Goal: Task Accomplishment & Management: Manage account settings

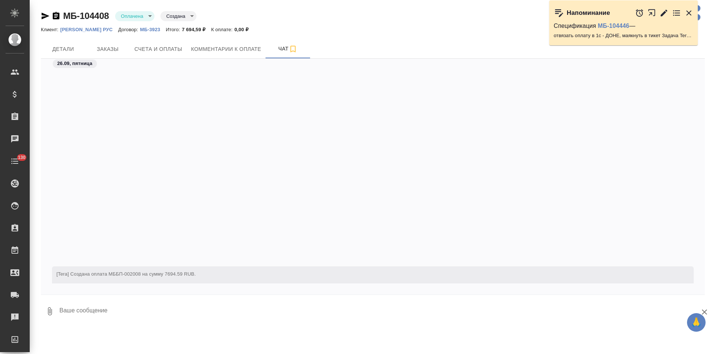
scroll to position [249, 0]
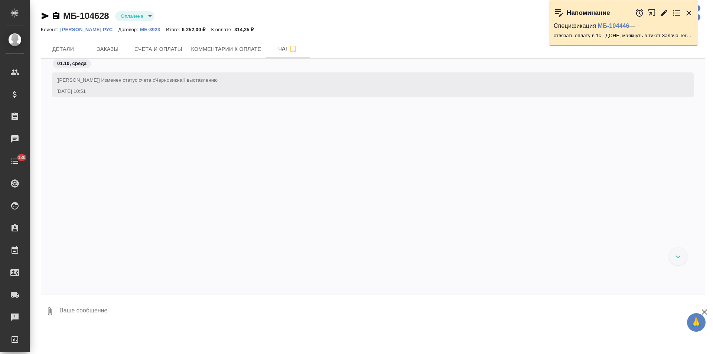
scroll to position [36, 0]
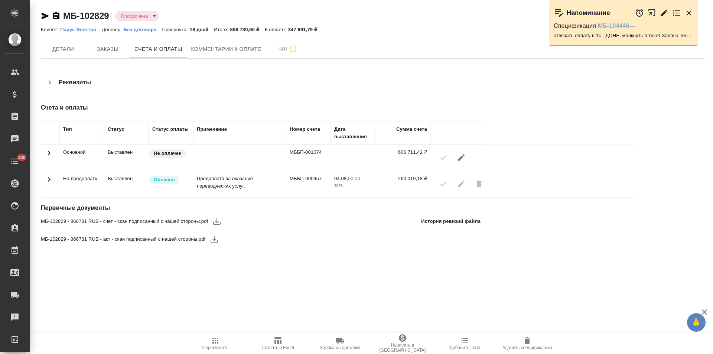
click at [607, 25] on link "МБ-104446" at bounding box center [614, 26] width 32 height 6
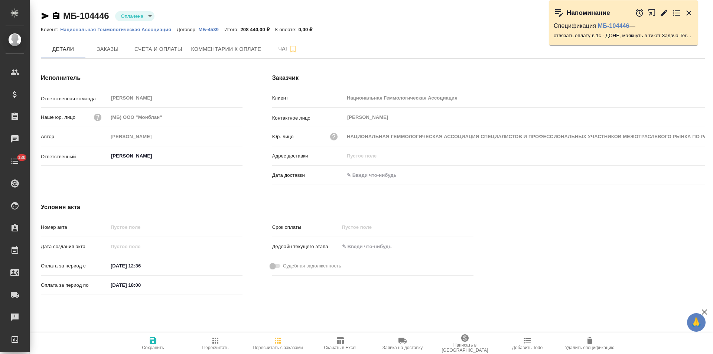
click at [663, 13] on icon "button" at bounding box center [664, 12] width 7 height 7
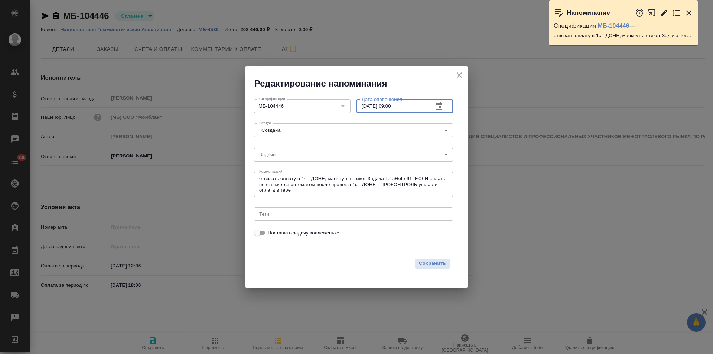
drag, startPoint x: 393, startPoint y: 108, endPoint x: 389, endPoint y: 108, distance: 4.5
click at [389, 108] on input "[DATE] 09:00" at bounding box center [392, 105] width 71 height 13
type input "[DATE] 12:00"
click at [437, 263] on span "Сохранить" at bounding box center [432, 263] width 27 height 9
